Goal: Task Accomplishment & Management: Use online tool/utility

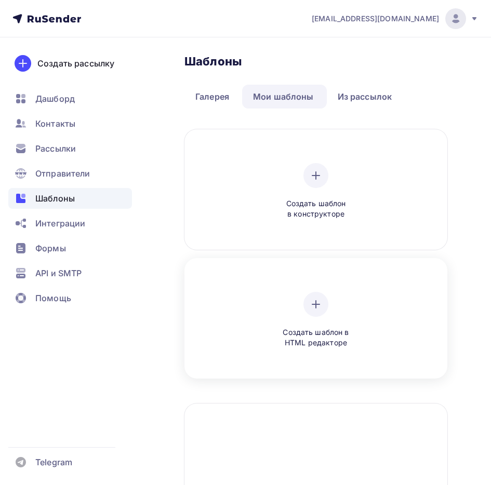
click at [312, 283] on div "Создать шаблон в HTML редакторе" at bounding box center [316, 320] width 256 height 116
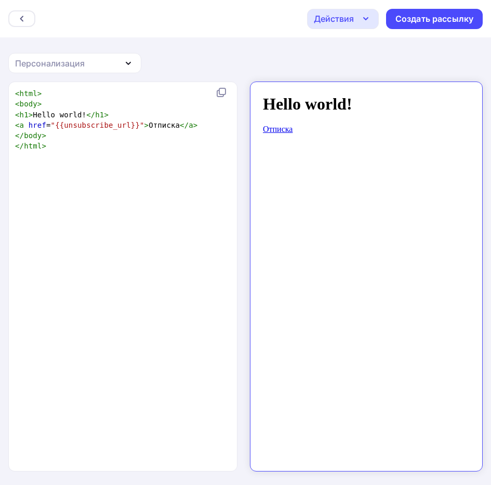
scroll to position [4, 0]
click at [191, 250] on div "xxxxxxxxxx < html > < body > < h1 > Hello world! </ h1 > < a href = "{{unsubscr…" at bounding box center [134, 289] width 242 height 407
type textarea "<html> <body> <h1>Hello world!</h1> <a href="{{unsubscribe_url}}">Отписка</a> <…"
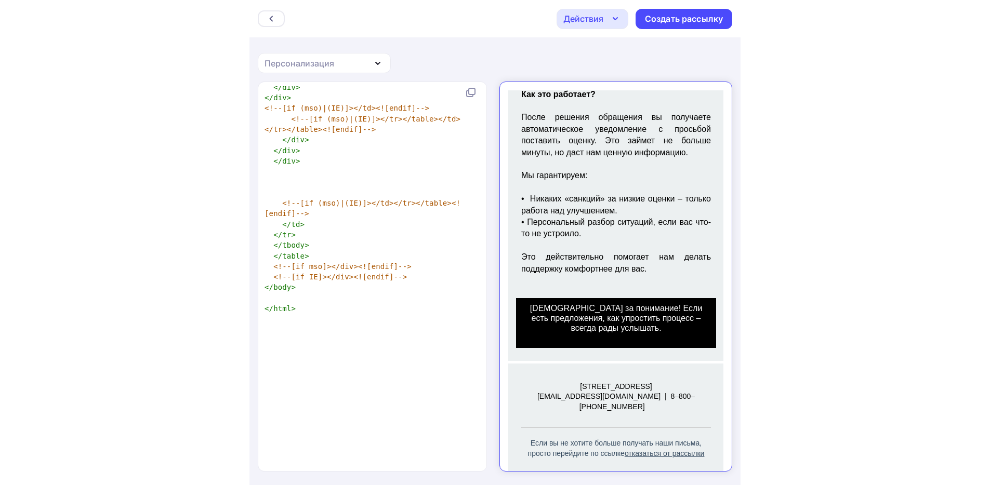
scroll to position [464, 0]
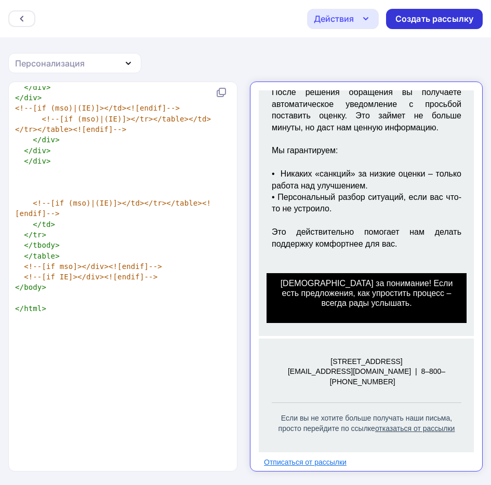
click at [422, 24] on div "Создать рассылку" at bounding box center [434, 19] width 78 height 12
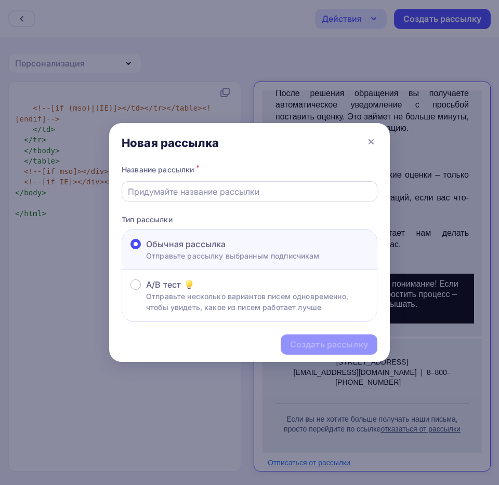
click at [198, 195] on input "text" at bounding box center [250, 191] width 244 height 12
type input "test"
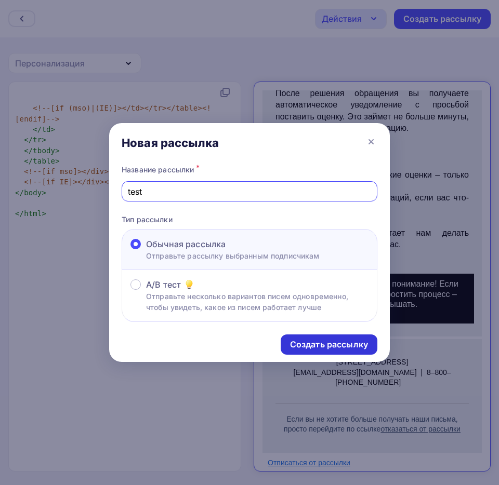
click at [309, 341] on div "Создать рассылку" at bounding box center [329, 345] width 78 height 12
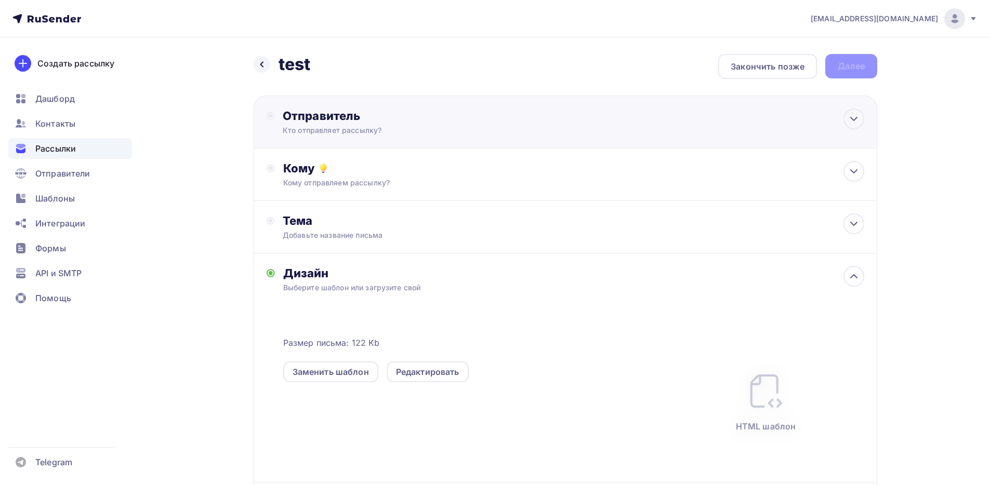
click at [401, 115] on div "Отправитель" at bounding box center [395, 116] width 225 height 15
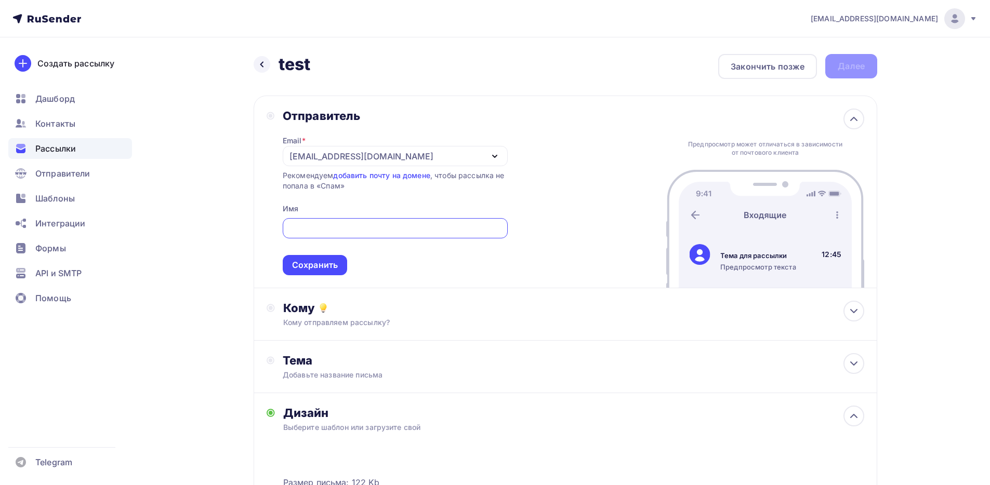
click at [323, 260] on div "Сохранить" at bounding box center [315, 265] width 46 height 12
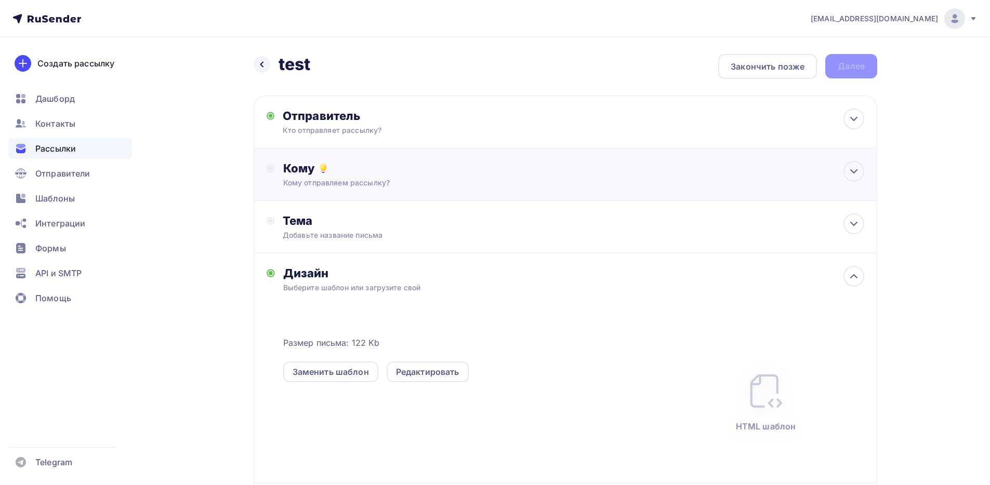
click at [331, 187] on div "Кому отправляем рассылку?" at bounding box center [544, 183] width 523 height 10
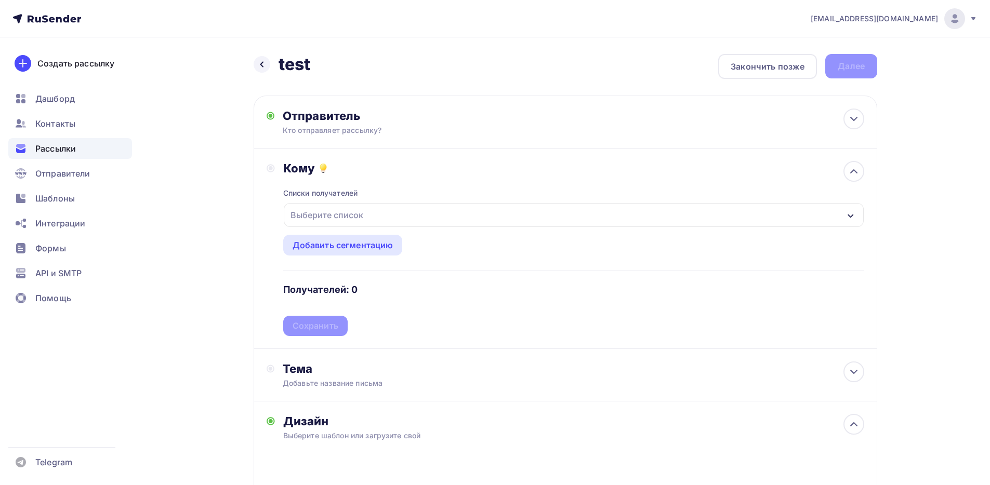
click at [334, 211] on div "Выберите список" at bounding box center [326, 215] width 81 height 19
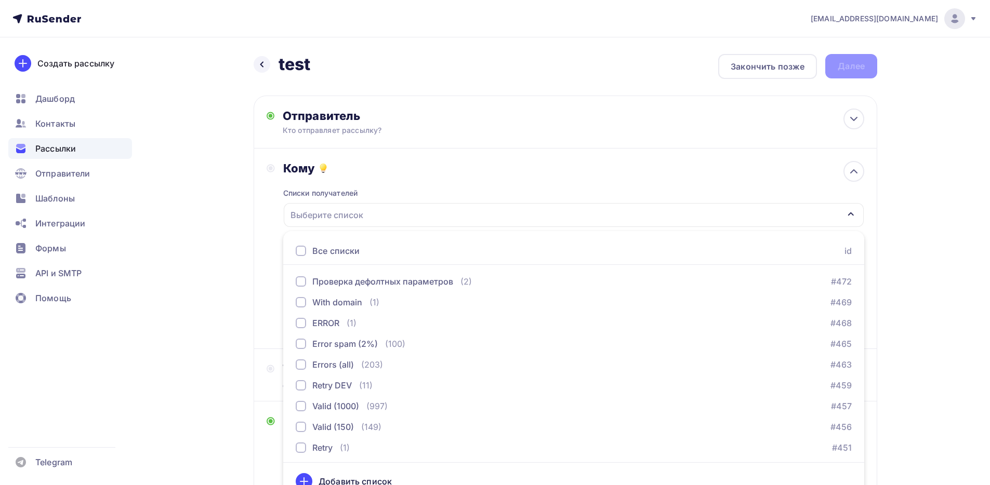
scroll to position [15, 0]
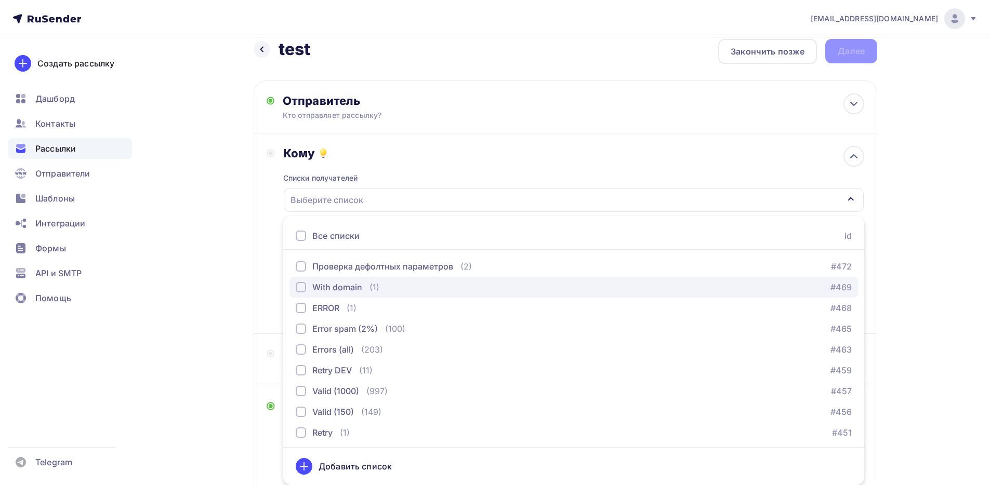
click at [300, 289] on div "button" at bounding box center [301, 287] width 10 height 10
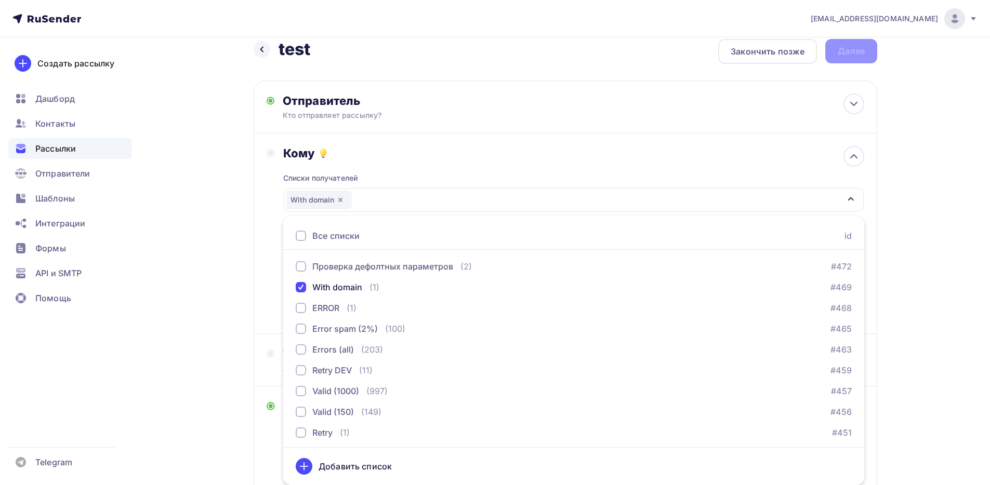
drag, startPoint x: 219, startPoint y: 340, endPoint x: 221, endPoint y: 325, distance: 15.2
click at [218, 340] on div "Назад test test Закончить позже Далее Отправитель Кто отправляет рассылку? Emai…" at bounding box center [495, 378] width 852 height 713
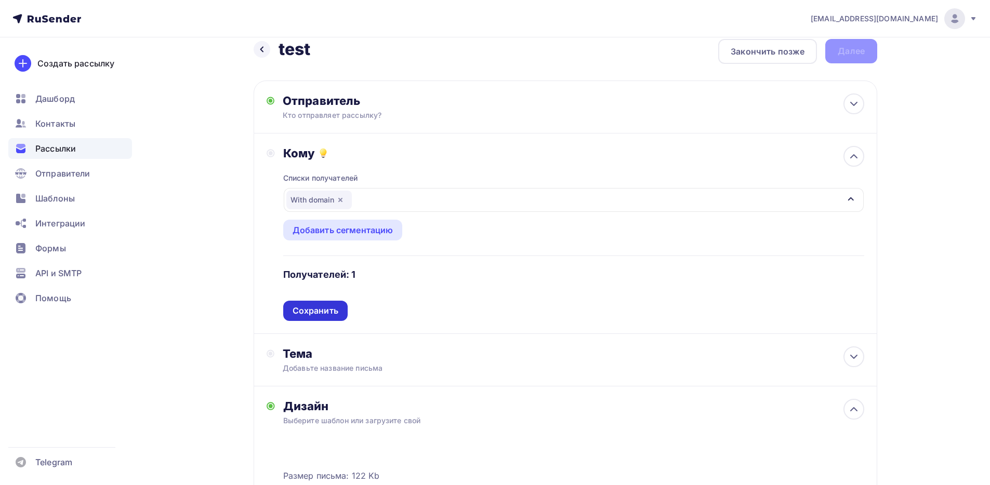
click at [307, 307] on div "Сохранить" at bounding box center [316, 311] width 46 height 12
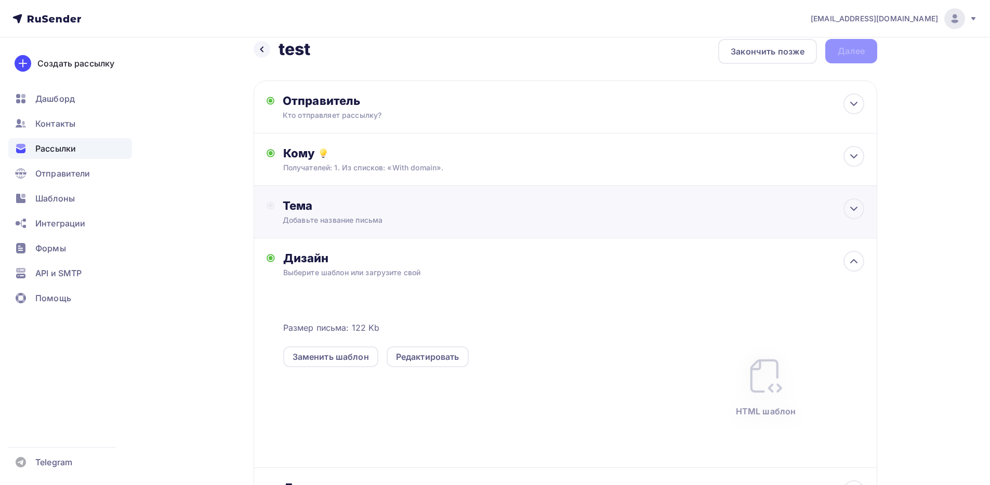
click at [316, 222] on div "Добавьте название письма" at bounding box center [375, 220] width 185 height 10
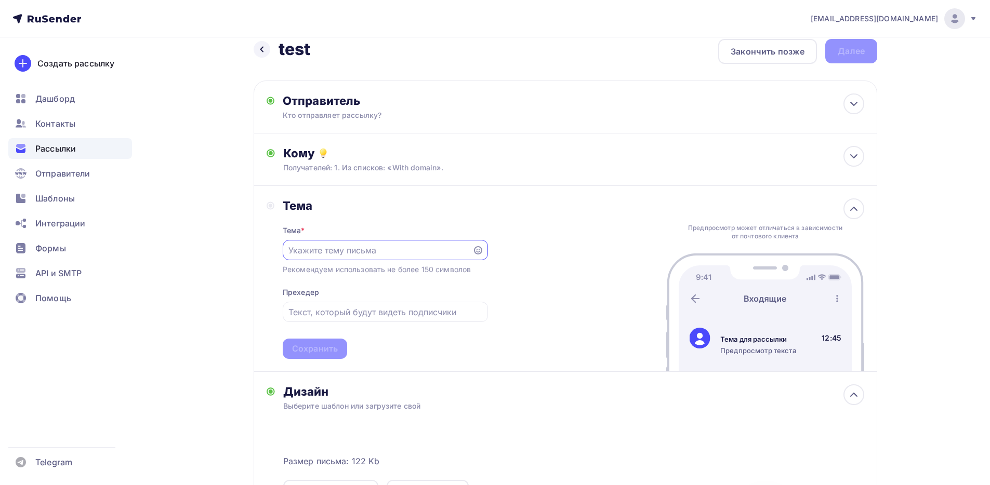
scroll to position [0, 0]
type input "цукйцук"
click at [315, 345] on div "Сохранить" at bounding box center [315, 349] width 46 height 12
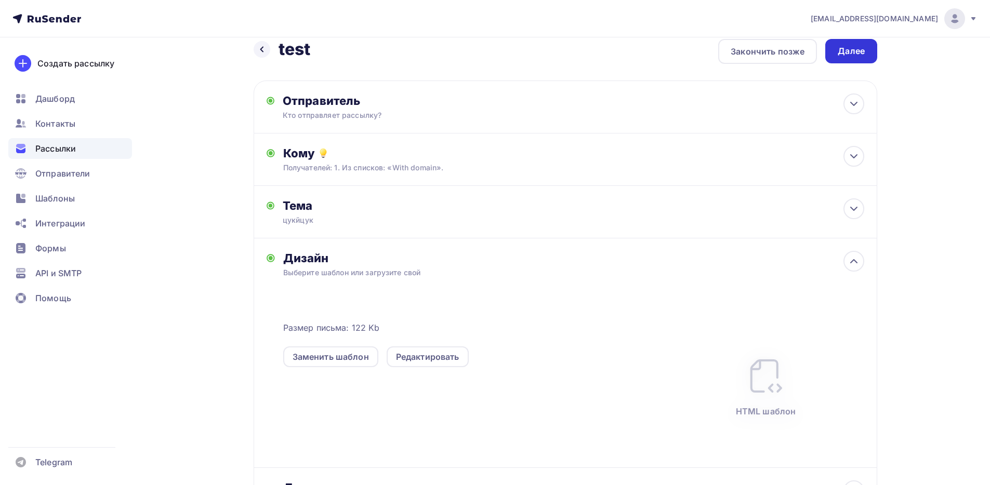
click at [490, 45] on div "Далее" at bounding box center [851, 51] width 27 height 12
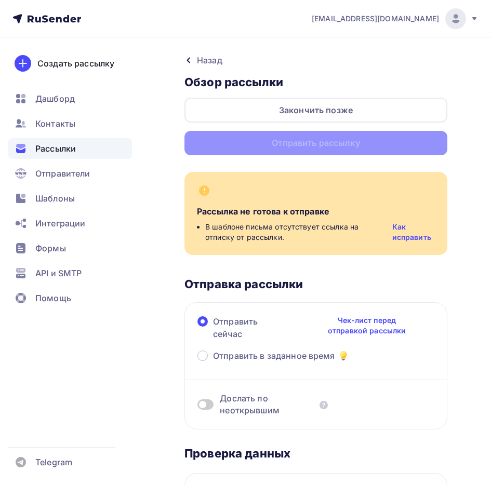
click at [205, 65] on div "Назад" at bounding box center [209, 60] width 25 height 12
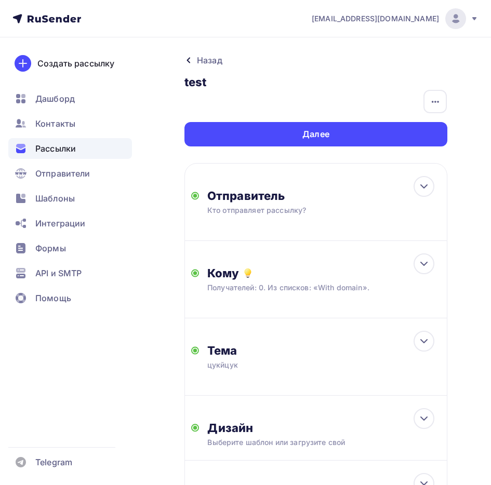
click at [205, 65] on div "Назад" at bounding box center [209, 60] width 25 height 12
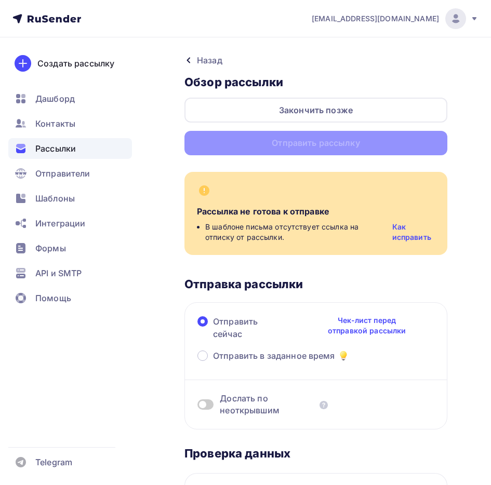
click at [205, 60] on div "Назад" at bounding box center [209, 60] width 25 height 12
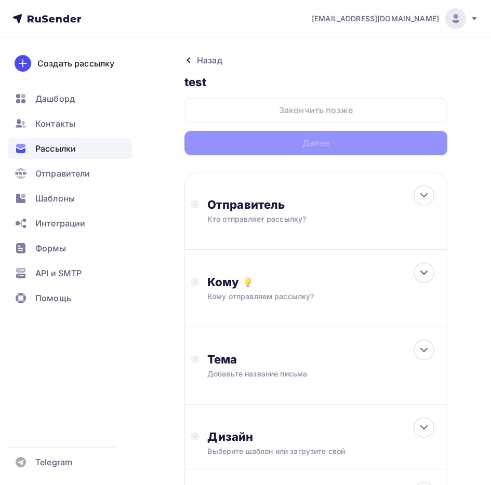
click at [200, 60] on div "Назад" at bounding box center [209, 60] width 25 height 12
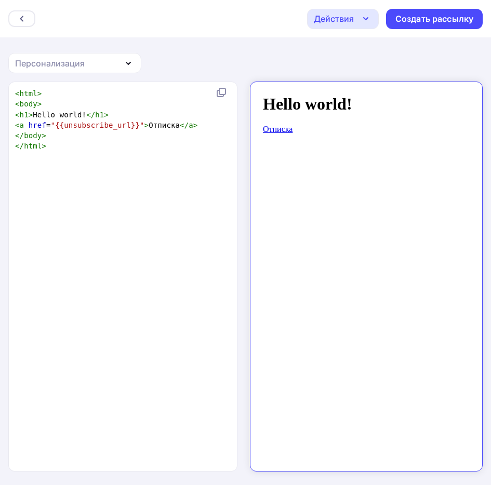
click at [329, 31] on div "Назад Действия Отправить тестовое письмо Сохранить в Мои шаблоны Выйти без сохр…" at bounding box center [245, 18] width 491 height 37
click at [330, 24] on div "Действия" at bounding box center [334, 18] width 40 height 12
click at [132, 149] on pre "</ html >" at bounding box center [121, 146] width 216 height 10
type textarea "<html> <body> <h1>Hello world!</h1> <a href="{{unsubscribe_url}}">Отписка</a> <…"
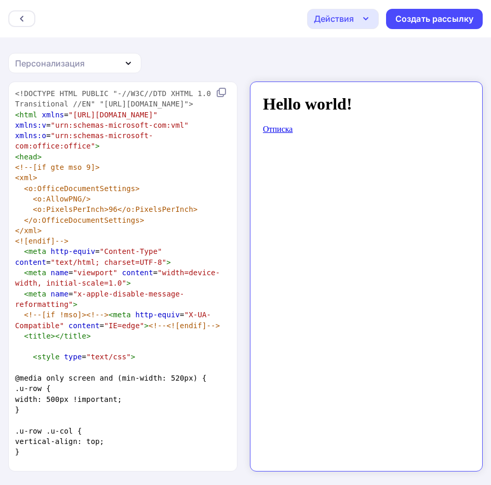
scroll to position [8746, 0]
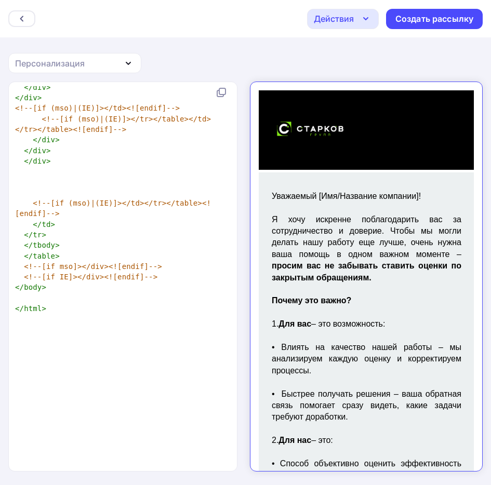
click at [367, 15] on icon "button" at bounding box center [366, 18] width 12 height 12
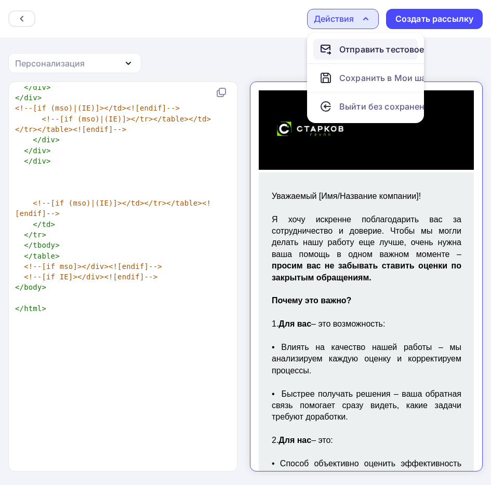
click at [356, 55] on div "Отправить тестовое письмо" at bounding box center [398, 49] width 119 height 12
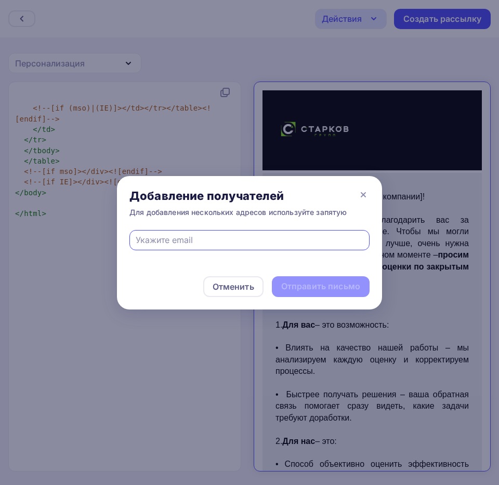
click at [231, 250] on div at bounding box center [249, 240] width 240 height 20
click at [358, 192] on icon at bounding box center [363, 195] width 12 height 12
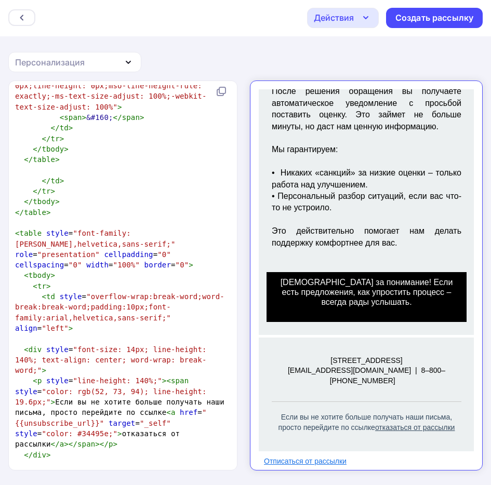
scroll to position [7378, 0]
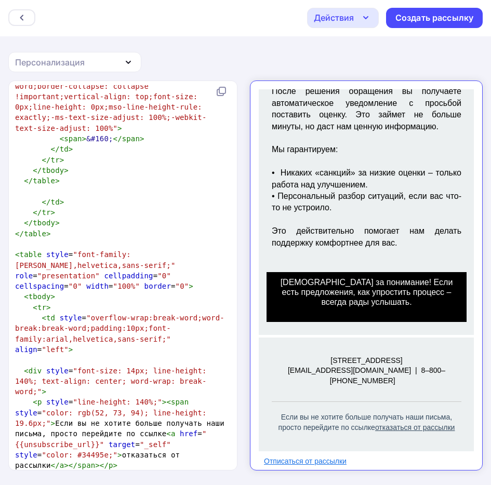
click at [347, 308] on td "[DEMOGRAPHIC_DATA] за понимание! Если есть предложения, как упростить процесс –…" at bounding box center [357, 279] width 200 height 68
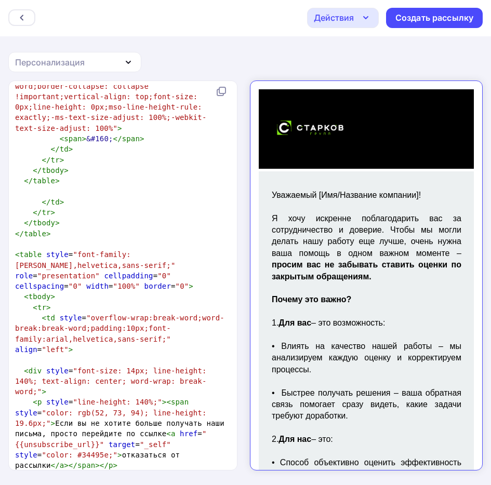
click at [344, 309] on p "1. Для вас – это возможность:" at bounding box center [357, 314] width 190 height 11
click at [175, 48] on span ""border-collapse: collapse;table-layout: fixed;border-spacing: 0;mso-table-lspa…" at bounding box center [117, 17] width 205 height 61
type textarea "<!DOCTYPE HTML PUBLIC "-//W3C//DTD XHTML 1.0 Transitional //EN" "[URL][DOMAIN_N…"
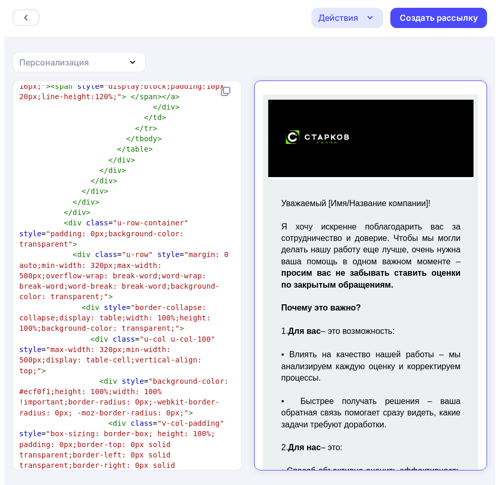
scroll to position [10412, 0]
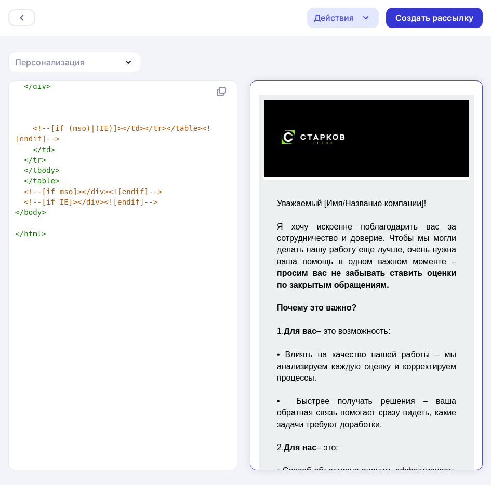
click at [414, 16] on div "Создать рассылку" at bounding box center [434, 18] width 78 height 12
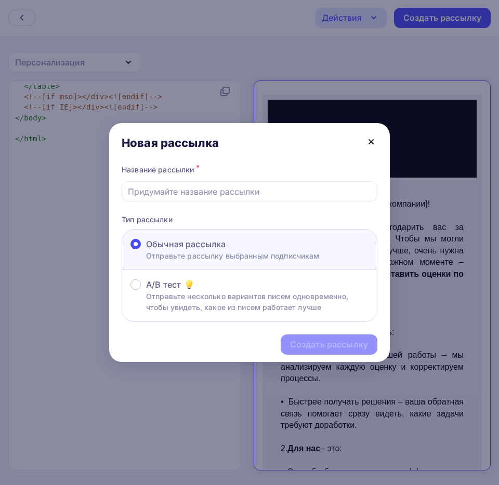
click at [371, 143] on icon at bounding box center [371, 142] width 4 height 4
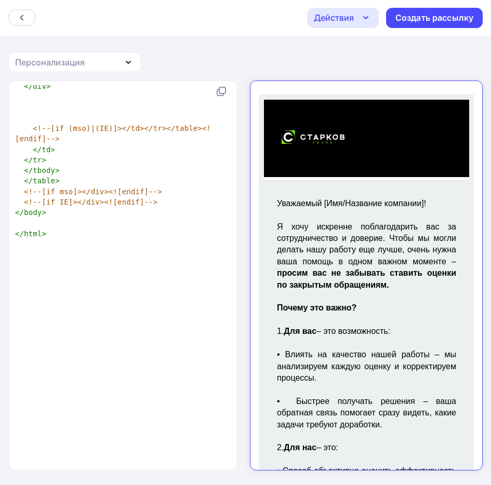
click at [352, 20] on div "Действия" at bounding box center [334, 17] width 40 height 12
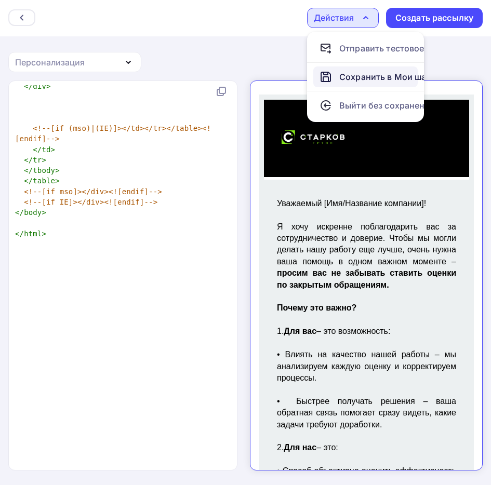
click at [379, 71] on div "Сохранить в Мои шаблоны" at bounding box center [396, 77] width 114 height 12
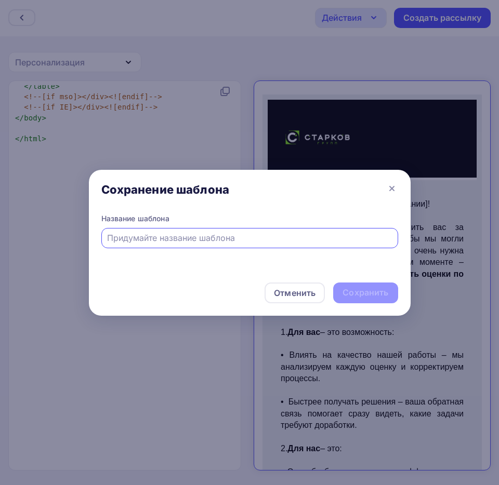
click at [162, 240] on input "text" at bounding box center [249, 238] width 285 height 12
type input "unsub"
click at [347, 292] on div "Сохранить" at bounding box center [365, 293] width 46 height 12
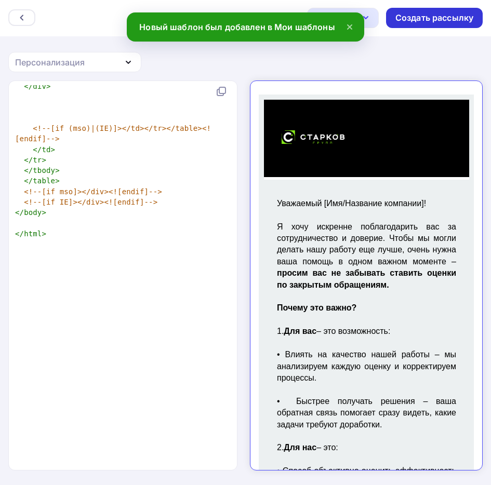
click at [421, 16] on div "Создать рассылку" at bounding box center [434, 18] width 78 height 12
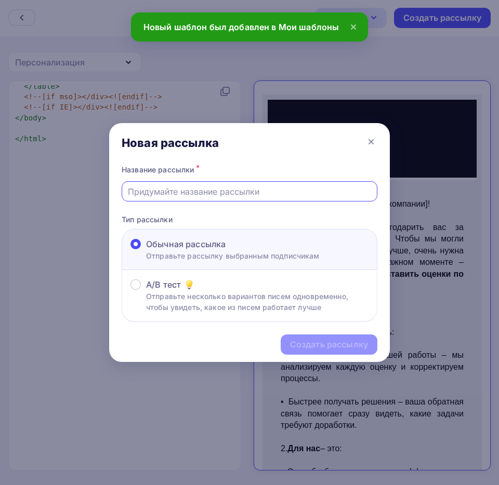
click at [232, 197] on input "text" at bounding box center [250, 191] width 244 height 12
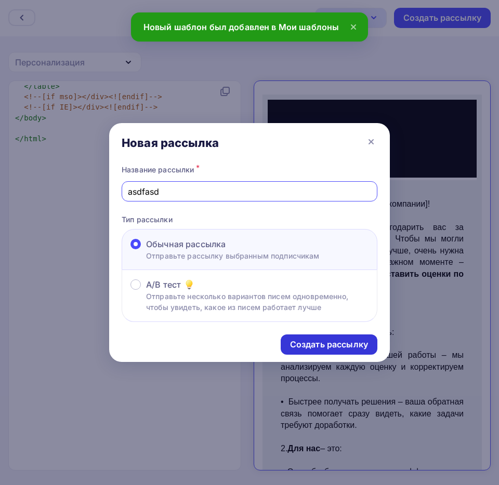
type input "asdfasd"
click at [331, 346] on div "Создать рассылку" at bounding box center [329, 345] width 78 height 12
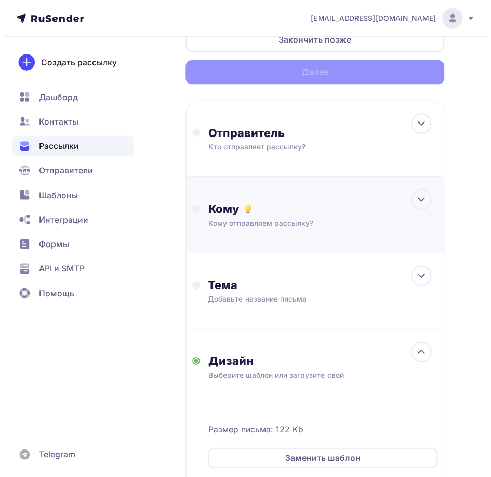
scroll to position [71, 0]
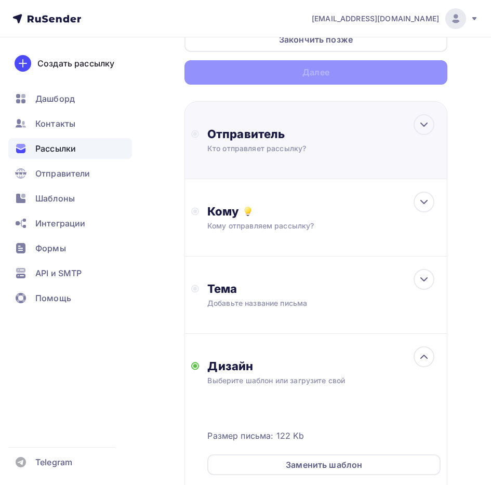
click at [286, 151] on div "Кто отправляет рассылку?" at bounding box center [308, 148] width 203 height 10
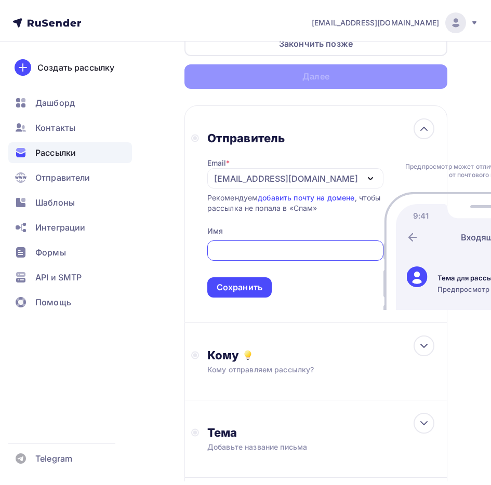
scroll to position [0, 0]
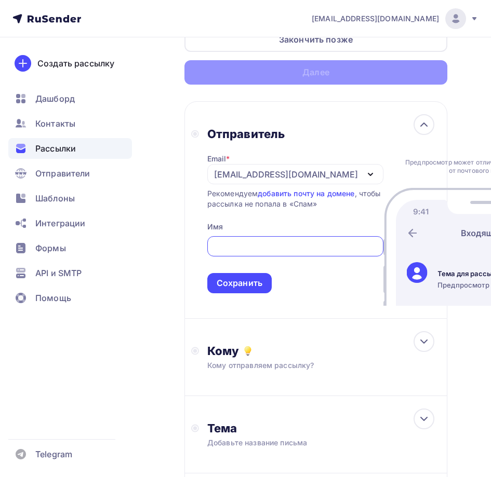
click at [248, 283] on div "Сохранить" at bounding box center [240, 283] width 46 height 12
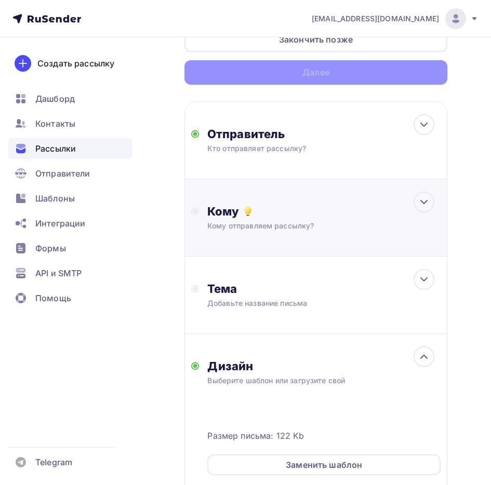
click at [267, 209] on div "Кому" at bounding box center [323, 211] width 233 height 15
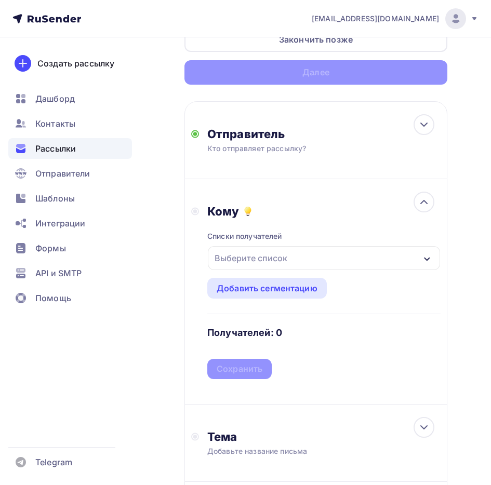
click at [268, 275] on div "Списки получателей Выберите список Все списки id Проверка дефолтных параметров …" at bounding box center [323, 299] width 233 height 161
click at [273, 260] on div "Выберите список" at bounding box center [250, 258] width 81 height 19
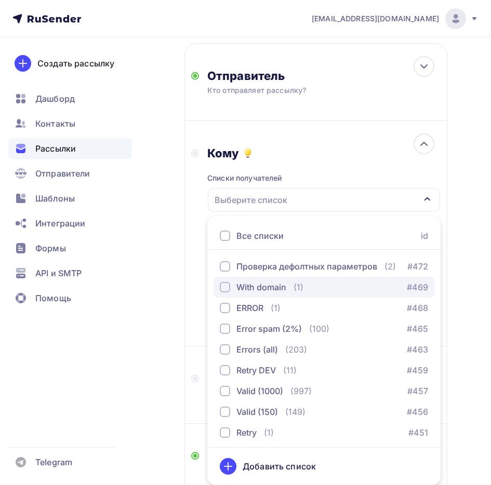
click at [269, 296] on button "With domain (1) #469" at bounding box center [324, 287] width 221 height 21
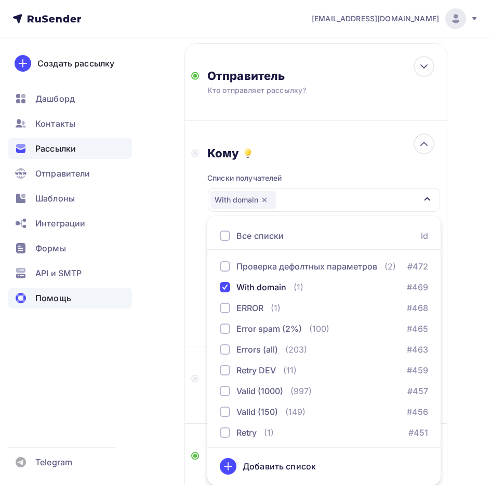
drag, startPoint x: 100, startPoint y: 315, endPoint x: 107, endPoint y: 308, distance: 9.2
click at [101, 314] on div "Создать рассылку [GEOGRAPHIC_DATA] Контакты Рассылки Отправители Шаблоны Интегр…" at bounding box center [70, 261] width 140 height 448
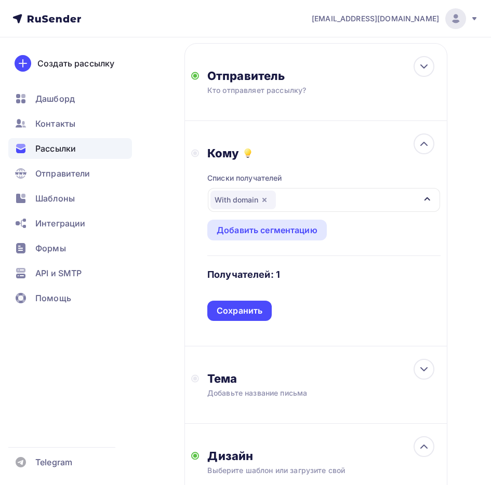
click at [246, 312] on div "Сохранить" at bounding box center [240, 311] width 46 height 12
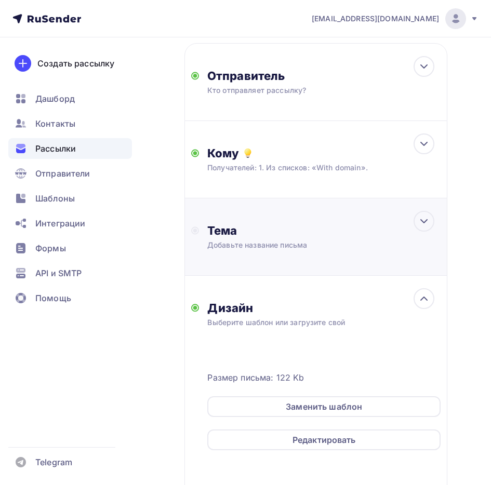
click at [242, 256] on div "Тема Добавьте название письма Тема * Рекомендуем использовать не более 150 симв…" at bounding box center [315, 236] width 263 height 77
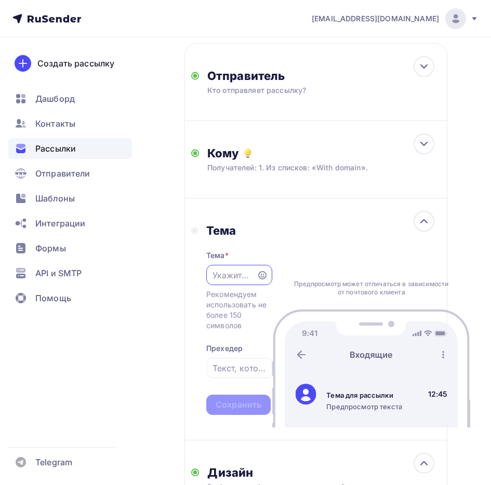
scroll to position [0, 0]
type input "qwer"
click at [241, 383] on div "Тема * qwer Рекомендуем использовать не более 150 символов Прехедер Сохранить" at bounding box center [239, 326] width 66 height 177
click at [239, 395] on div "Сохранить" at bounding box center [238, 405] width 64 height 20
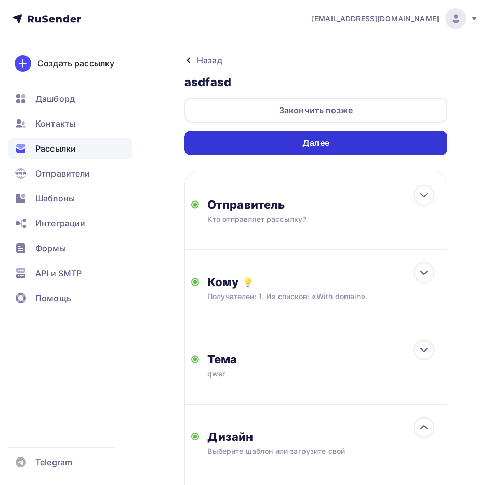
click at [312, 144] on div "Далее" at bounding box center [315, 143] width 27 height 12
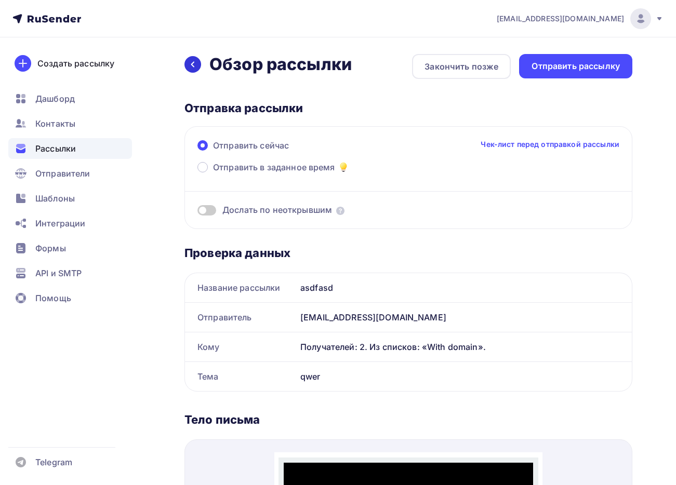
click at [196, 63] on div at bounding box center [192, 64] width 17 height 17
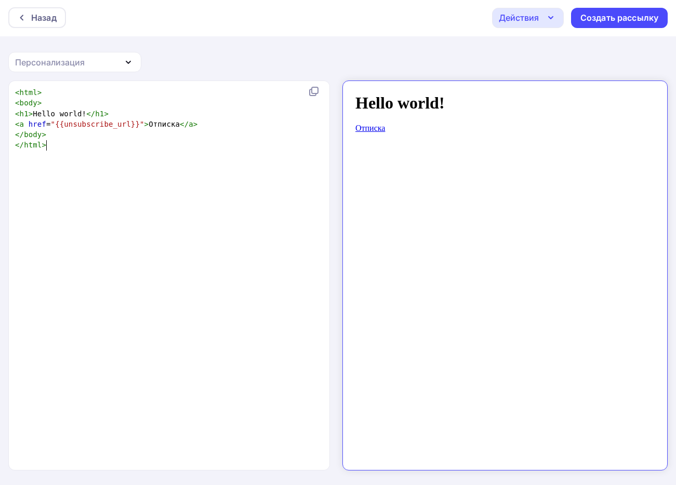
scroll to position [4, 0]
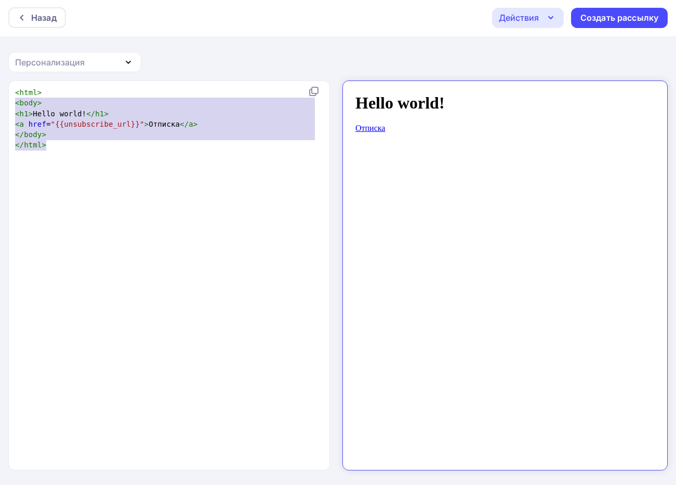
type textarea ">"
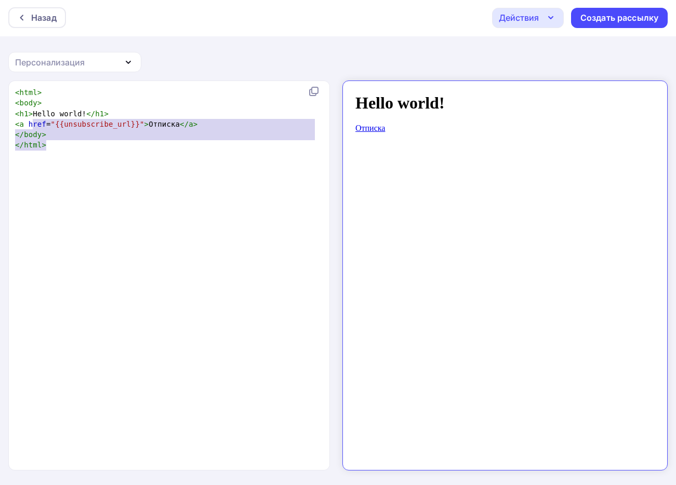
type textarea "</html>"
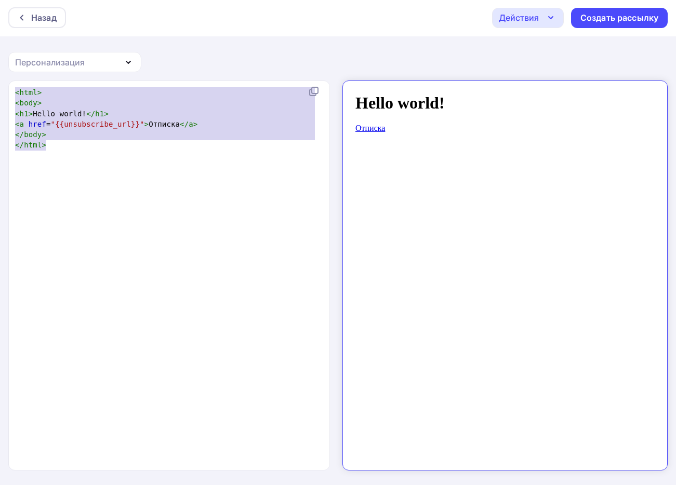
type textarea "</html>"
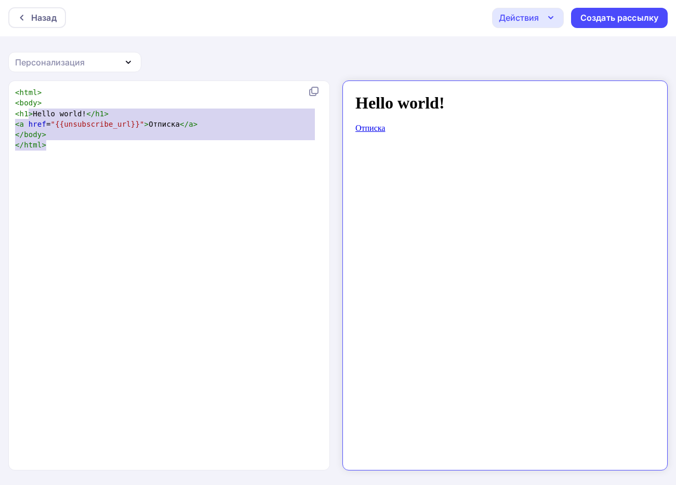
type textarea "</html>"
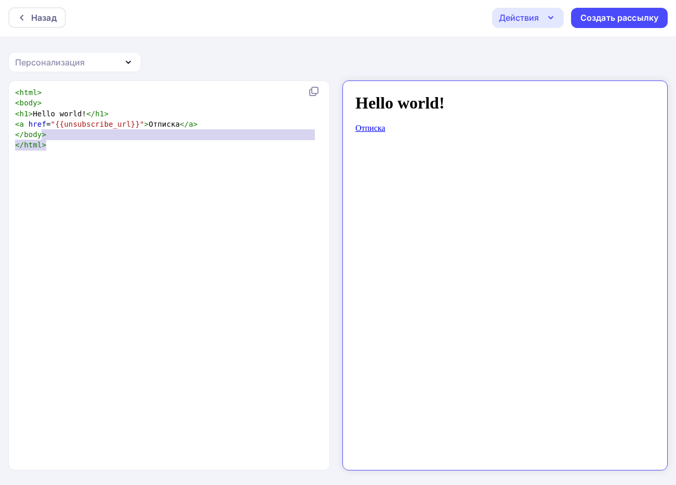
type textarea "<html> <body> <h1>Hello world!</h1> <a href="{{unsubscribe_url}}">Отписка</a> <…"
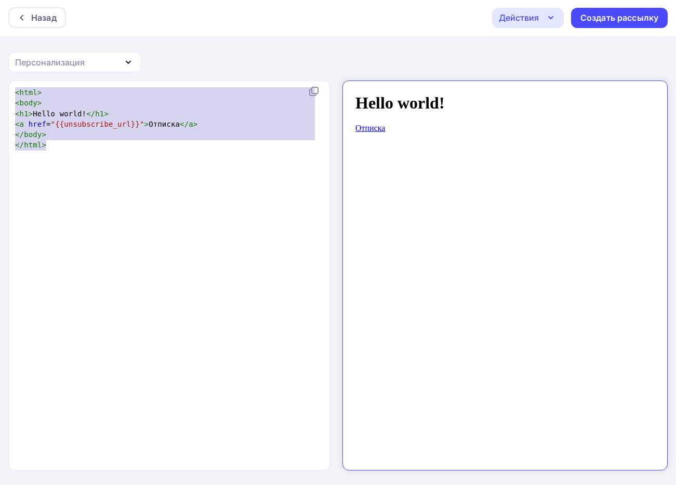
drag, startPoint x: 111, startPoint y: 156, endPoint x: 11, endPoint y: 93, distance: 117.5
click at [11, 93] on div "<html> <body> <h1>Hello world!</h1> <a href="{{unsubscribe_url}}">Отписка</a> <…" at bounding box center [170, 275] width 322 height 389
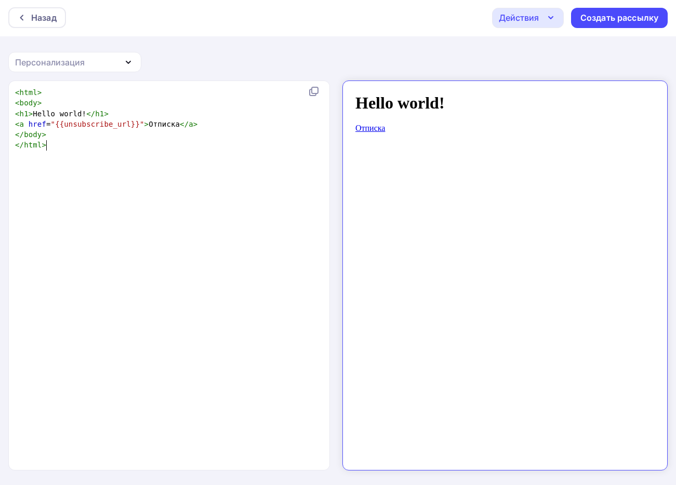
click at [127, 177] on div "x < html > < body > < h1 > Hello world! </ h1 > < a href = "{{unsubscribe_url}}…" at bounding box center [180, 288] width 334 height 407
type textarea "<html> <body> <h1>Hello world!</h1> <a href="{{unsubscribe_url}}">Отписка</a> <…"
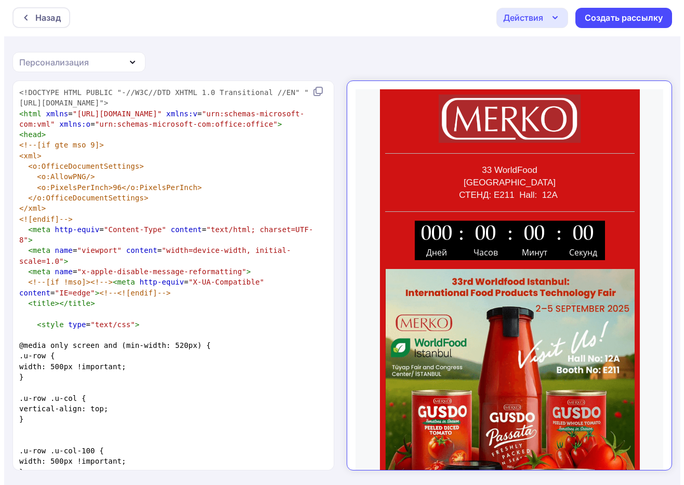
scroll to position [9367, 0]
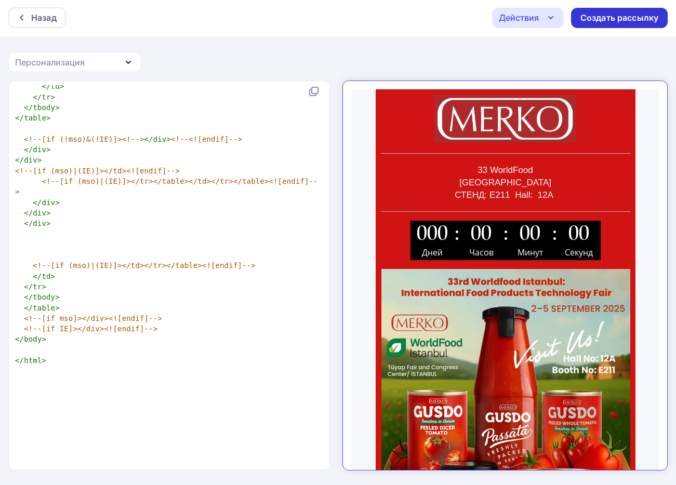
click at [490, 18] on div "Создать рассылку" at bounding box center [619, 18] width 78 height 12
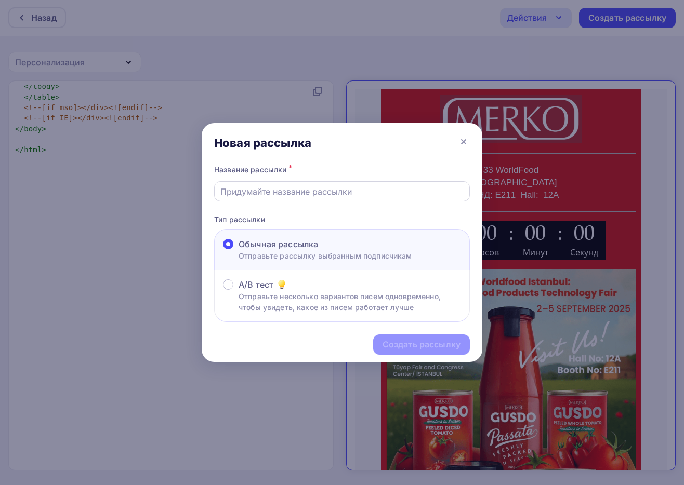
click at [341, 193] on input "text" at bounding box center [342, 191] width 244 height 12
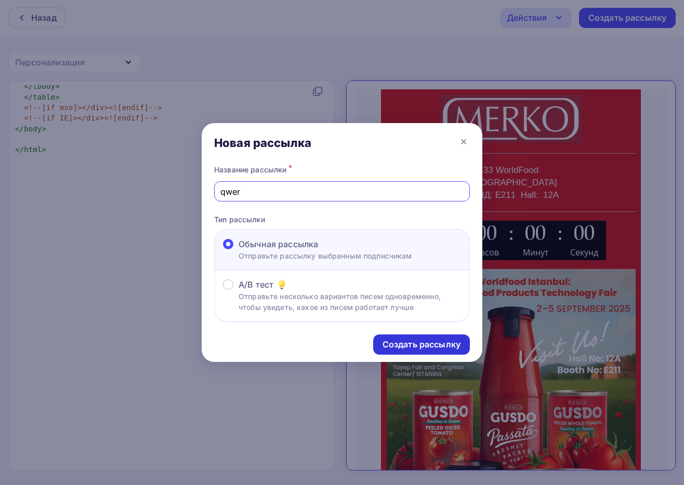
type input "qwer"
click at [426, 343] on div "Создать рассылку" at bounding box center [421, 345] width 78 height 12
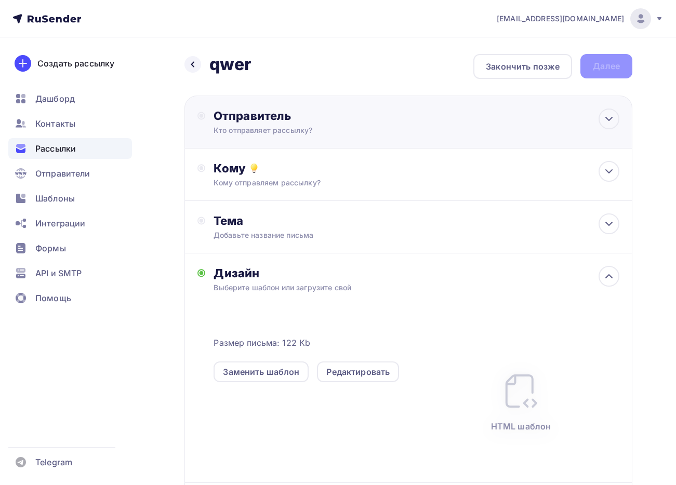
click at [273, 126] on div "Кто отправляет рассылку?" at bounding box center [315, 130] width 203 height 10
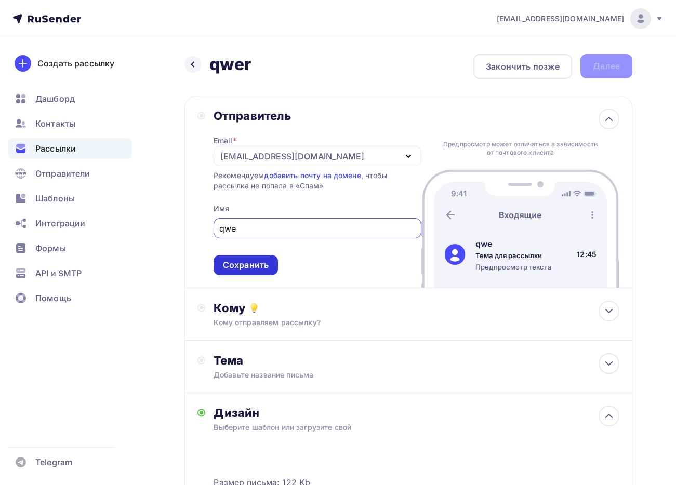
type input "qwe"
click at [249, 262] on div "Сохранить" at bounding box center [246, 265] width 46 height 12
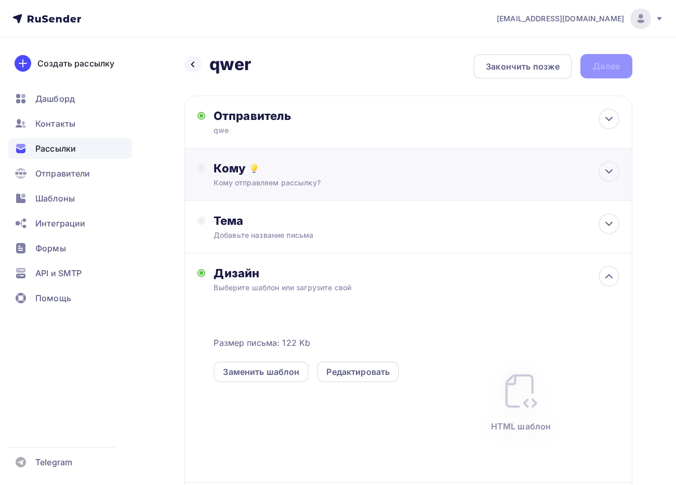
click at [259, 184] on div "Кому отправляем рассылку?" at bounding box center [396, 183] width 365 height 10
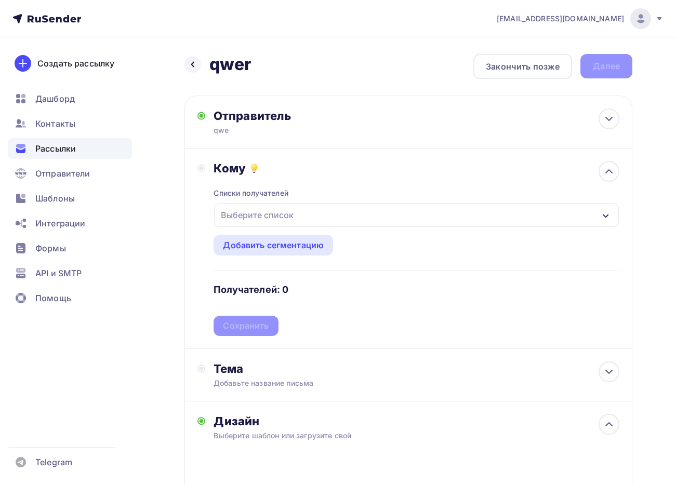
click at [261, 219] on div "Выберите список" at bounding box center [257, 215] width 81 height 19
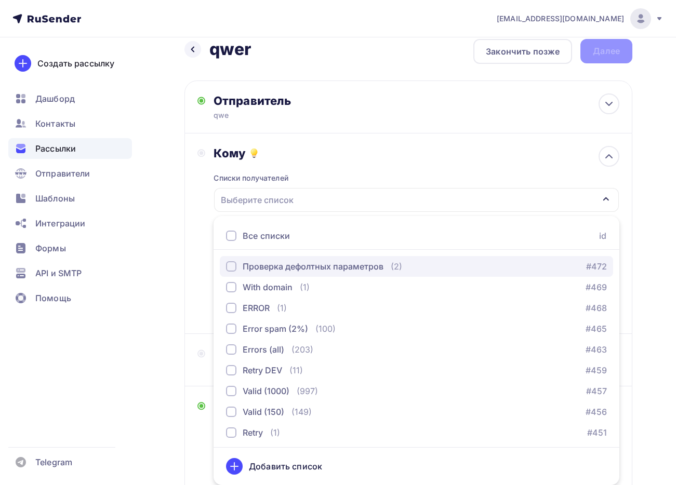
click at [252, 270] on div "Проверка дефолтных параметров" at bounding box center [313, 266] width 141 height 12
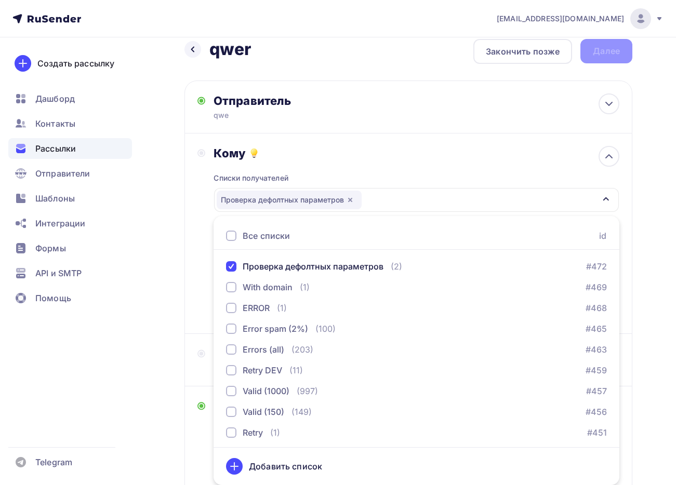
click at [152, 254] on div "Назад qwer qwer Закончить позже Далее Отправитель qwe Email * [EMAIL_ADDRESS][D…" at bounding box center [338, 378] width 676 height 713
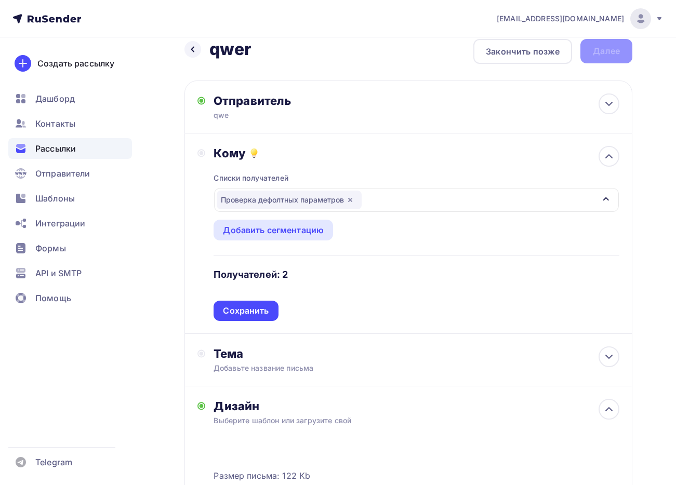
click at [256, 321] on div "Кому Списки получателей Проверка дефолтных параметров Все списки id Проверка де…" at bounding box center [408, 234] width 448 height 201
click at [248, 309] on div "Сохранить" at bounding box center [246, 311] width 46 height 12
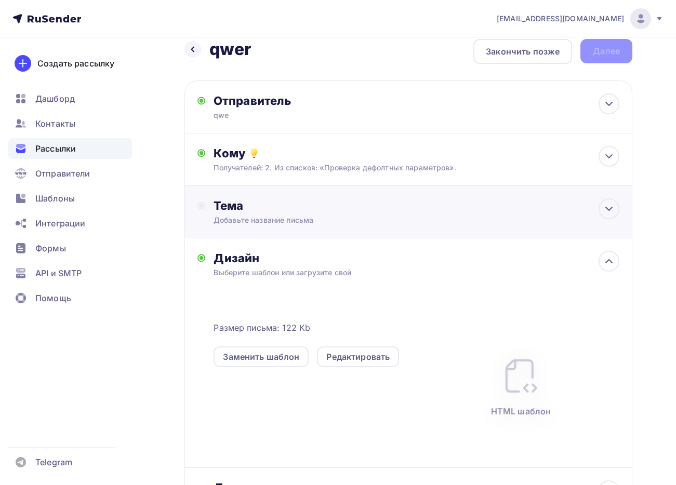
click at [256, 215] on div "Добавьте название письма" at bounding box center [306, 220] width 185 height 10
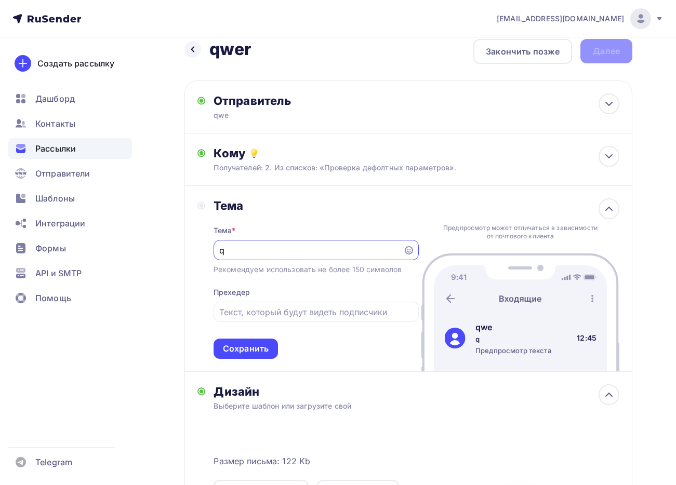
scroll to position [0, 0]
type input "qwer"
click at [252, 347] on div "Сохранить" at bounding box center [246, 349] width 46 height 12
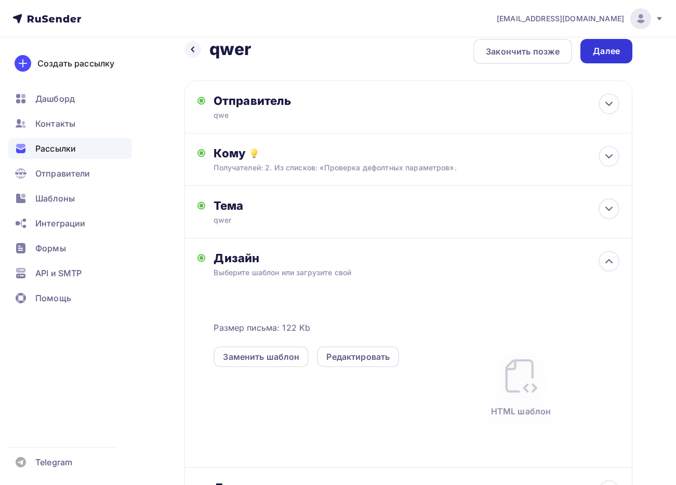
click at [490, 49] on div "Далее" at bounding box center [606, 51] width 52 height 24
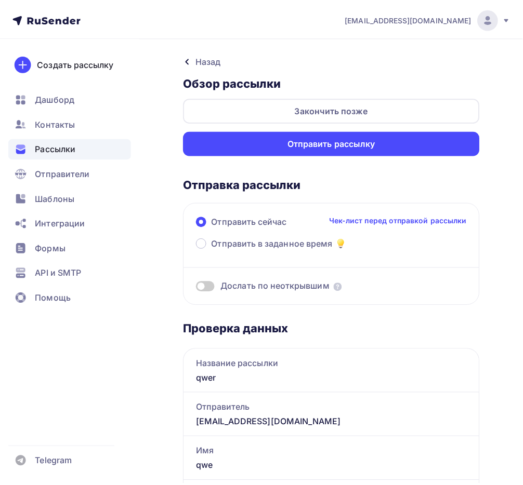
scroll to position [1049, 0]
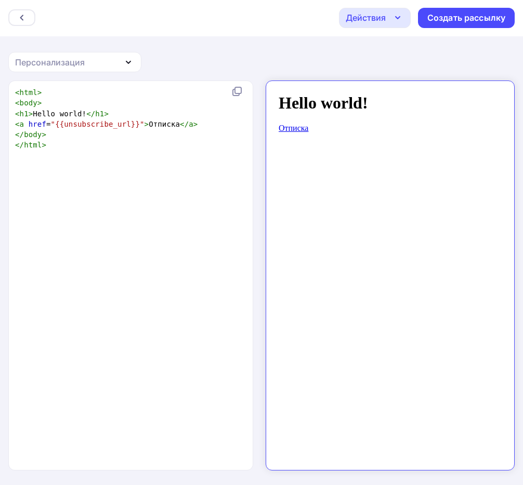
click at [156, 163] on div "xxxxxxxxxx < html > < body > < h1 > Hello world! </ h1 > < a href = "{{unsubscr…" at bounding box center [141, 288] width 257 height 407
type textarea "<html> <body> <h1>Hello world!</h1> <a href="{{unsubscribe_url}}">Отписка</a> <…"
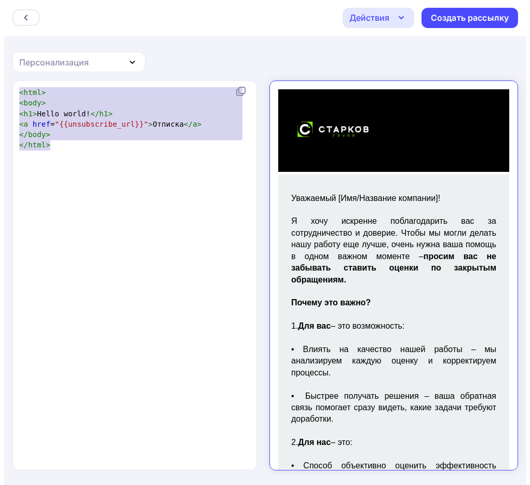
scroll to position [8060, 0]
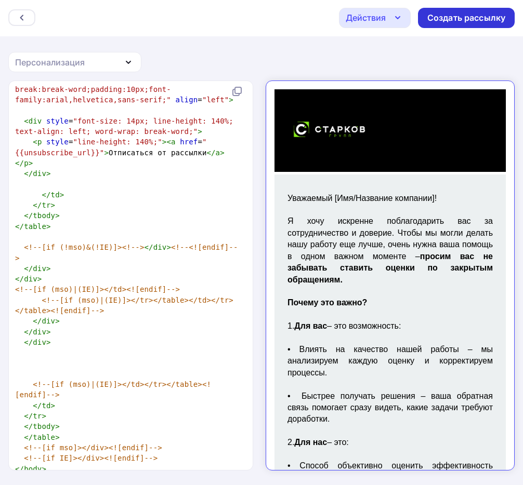
click at [461, 20] on div "Создать рассылку" at bounding box center [466, 18] width 78 height 12
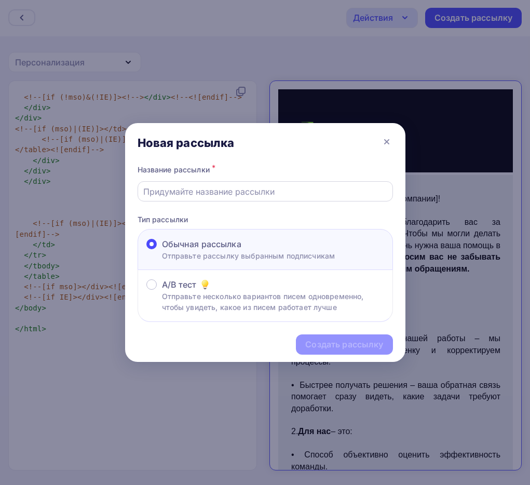
click at [219, 198] on div at bounding box center [266, 191] width 256 height 20
click at [225, 192] on input "text" at bounding box center [265, 191] width 244 height 12
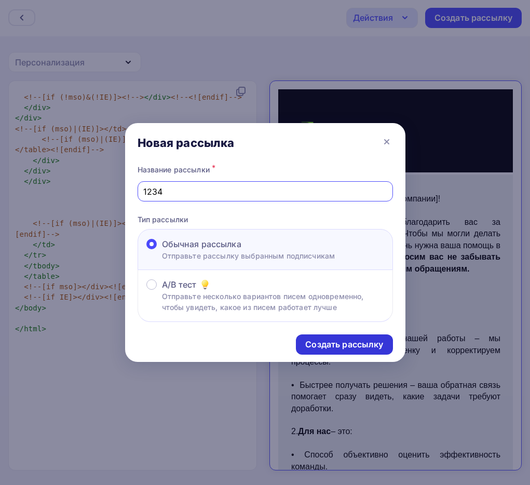
type input "1234"
click at [340, 337] on div "Создать рассылку" at bounding box center [344, 345] width 97 height 20
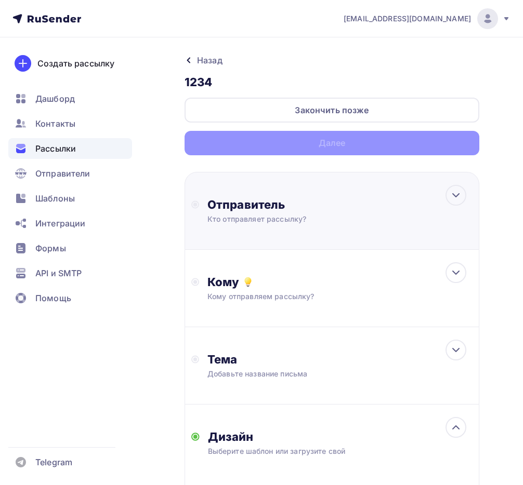
click at [235, 211] on div "Отправитель" at bounding box center [319, 204] width 225 height 15
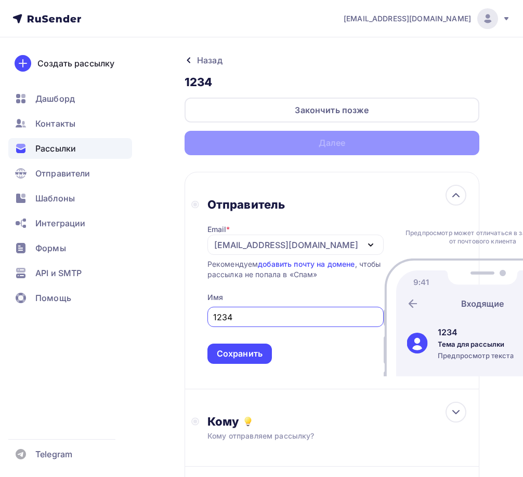
type input "1234"
click at [239, 349] on div "Сохранить" at bounding box center [240, 354] width 46 height 12
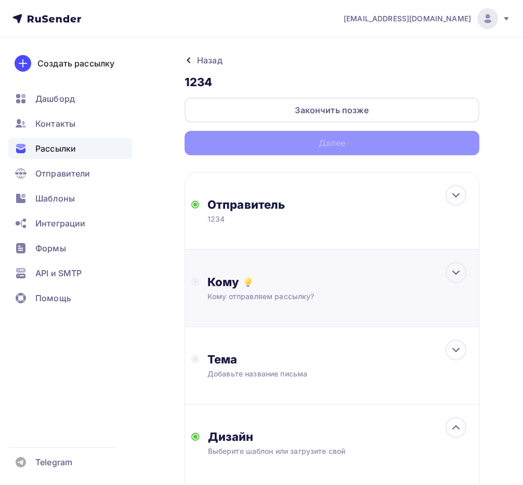
click at [246, 294] on div "Кому отправляем рассылку?" at bounding box center [326, 296] width 238 height 10
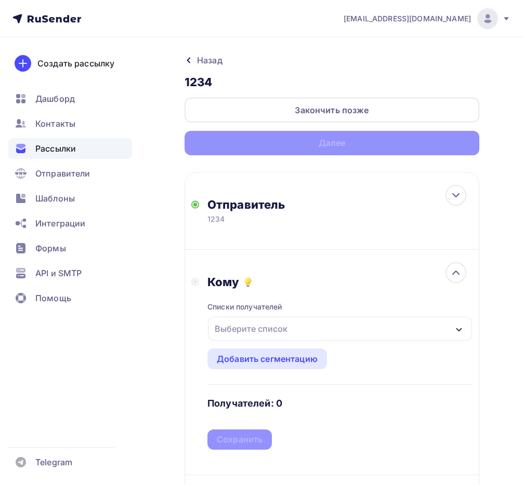
click at [247, 334] on div "Выберите список" at bounding box center [250, 329] width 81 height 19
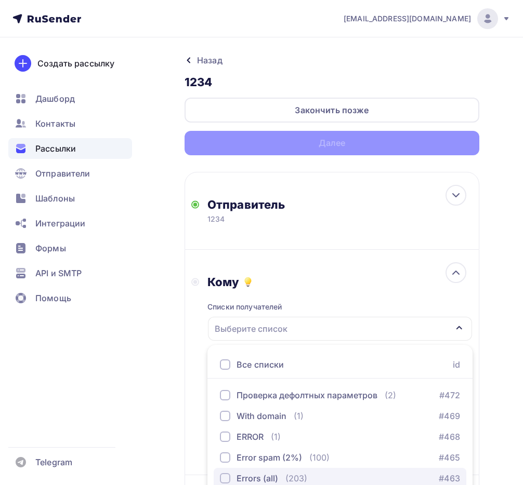
scroll to position [129, 0]
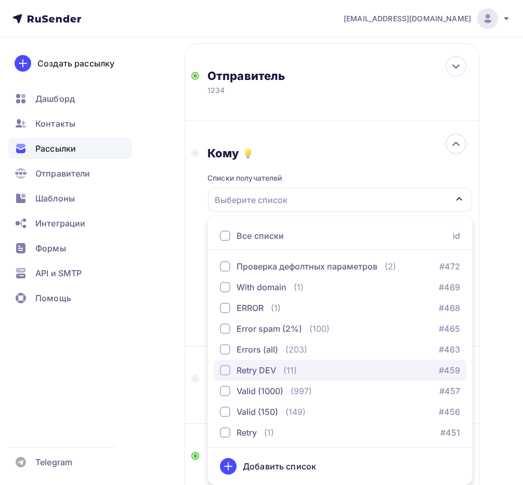
click at [245, 360] on button "Retry DEV (11) #459" at bounding box center [340, 370] width 252 height 21
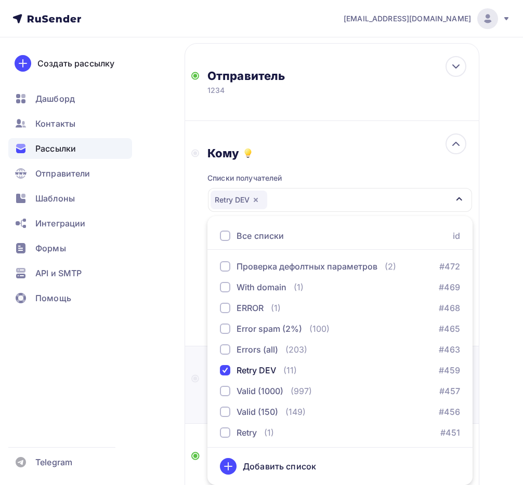
click at [188, 416] on div "Тема Добавьте название письма Тема * Рекомендуем использовать не более 150 симв…" at bounding box center [331, 385] width 295 height 77
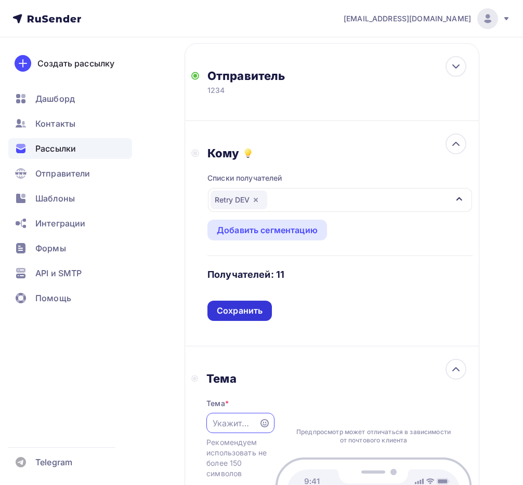
scroll to position [0, 0]
click at [236, 314] on div "Сохранить" at bounding box center [240, 311] width 46 height 12
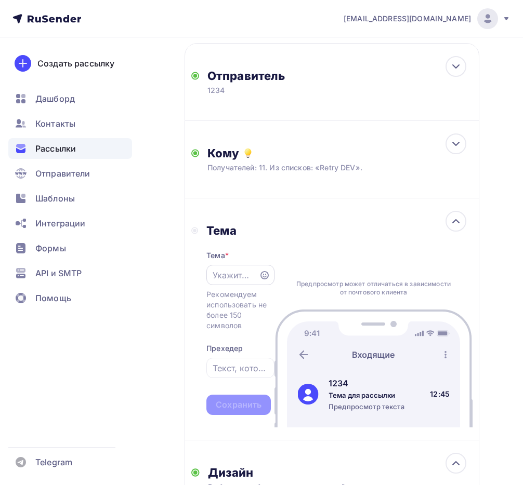
click at [231, 278] on input "text" at bounding box center [232, 275] width 41 height 12
type input "1234"
drag, startPoint x: 232, startPoint y: 403, endPoint x: 234, endPoint y: 394, distance: 9.1
click at [233, 403] on div "Сохранить" at bounding box center [239, 405] width 46 height 12
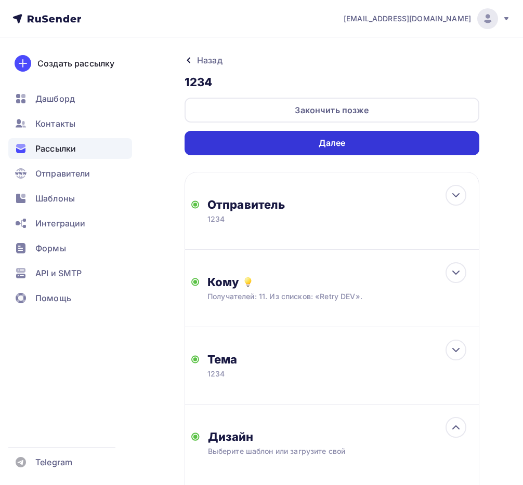
click at [397, 143] on div "Далее" at bounding box center [331, 143] width 295 height 24
